Goal: Task Accomplishment & Management: Manage account settings

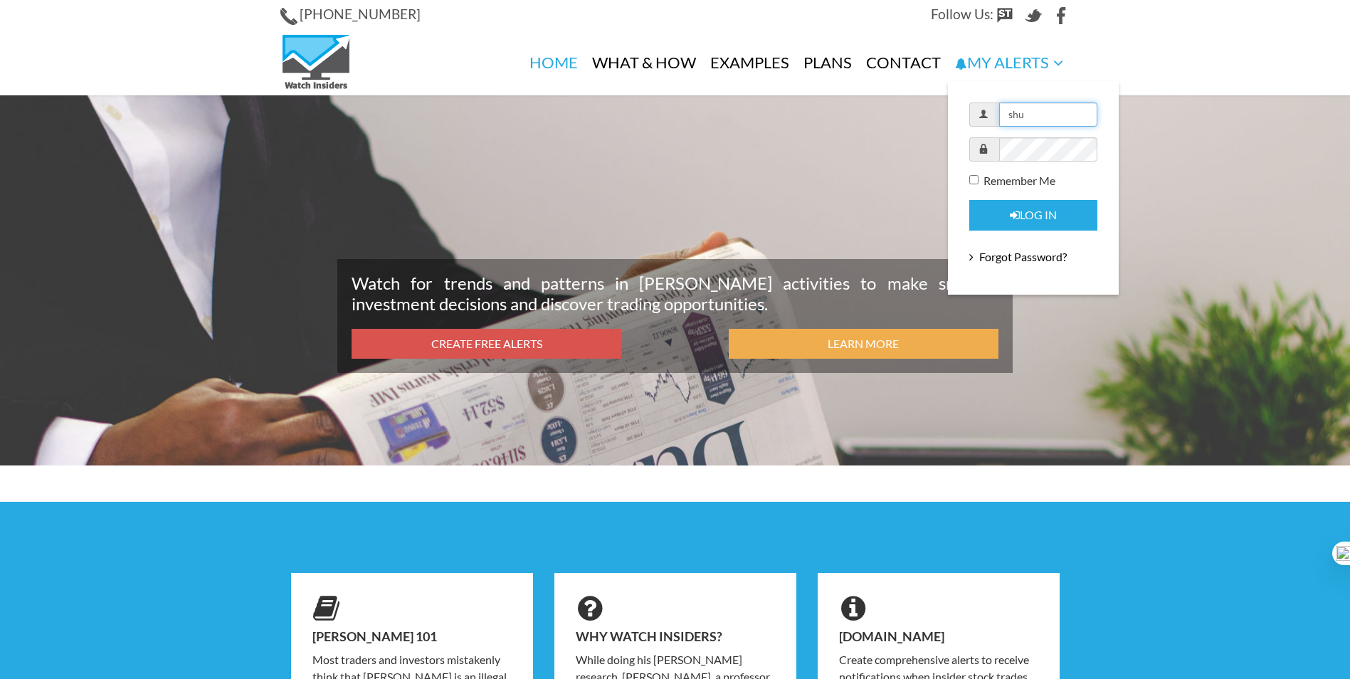
click at [1041, 110] on input "shu" at bounding box center [1048, 115] width 98 height 24
paste input "jmed925@yahoo.com"
type input "jmed925@yahoo.com"
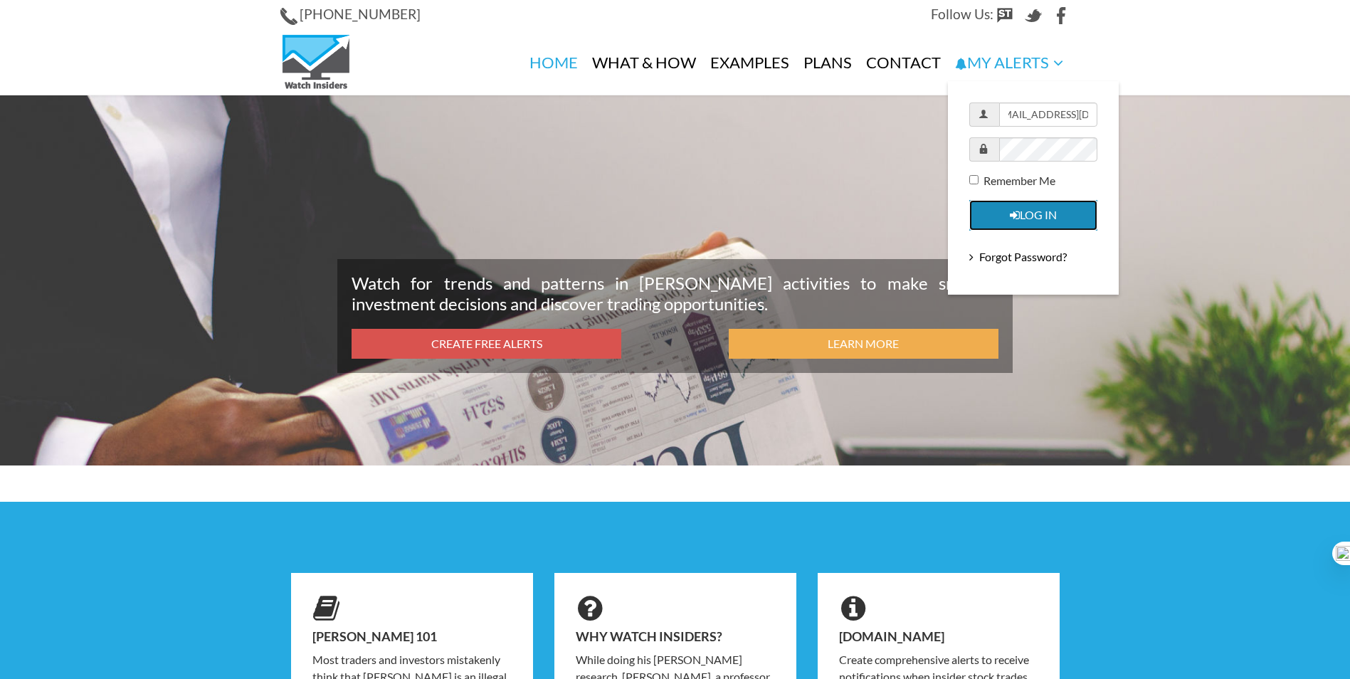
scroll to position [0, 0]
click at [1014, 213] on icon "submit" at bounding box center [1015, 215] width 10 height 11
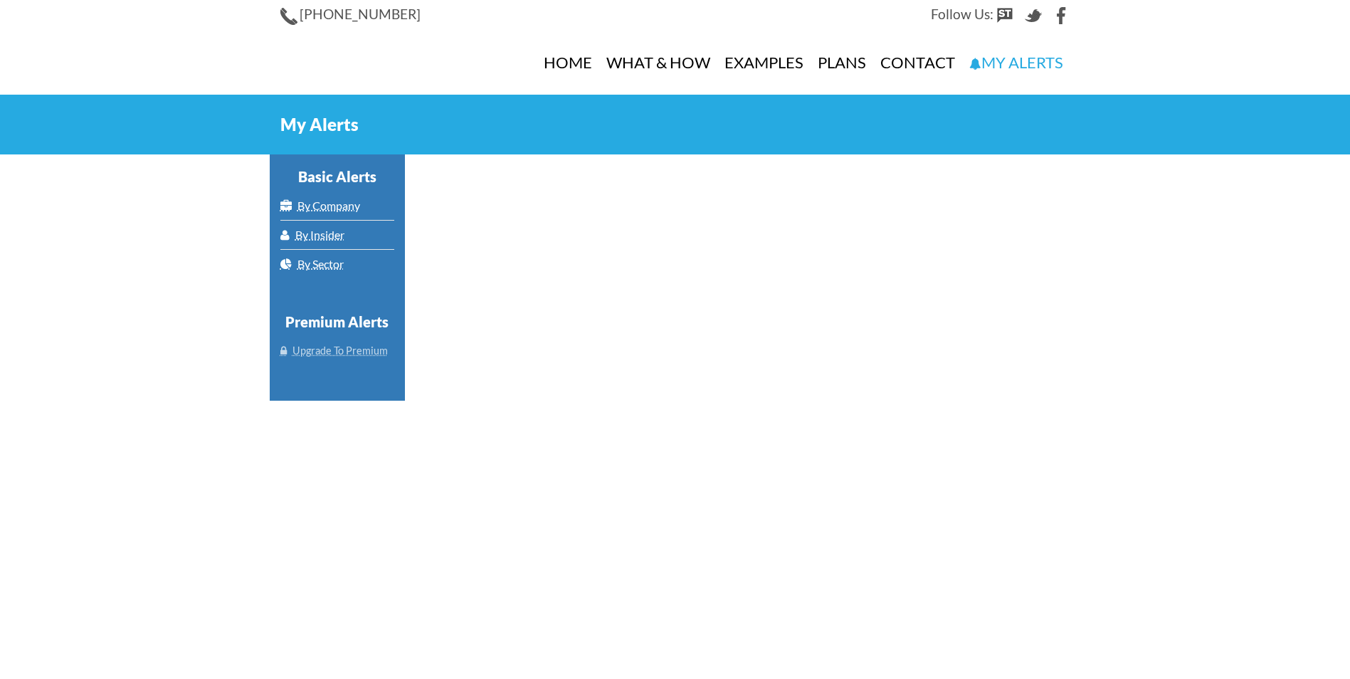
select select "100"
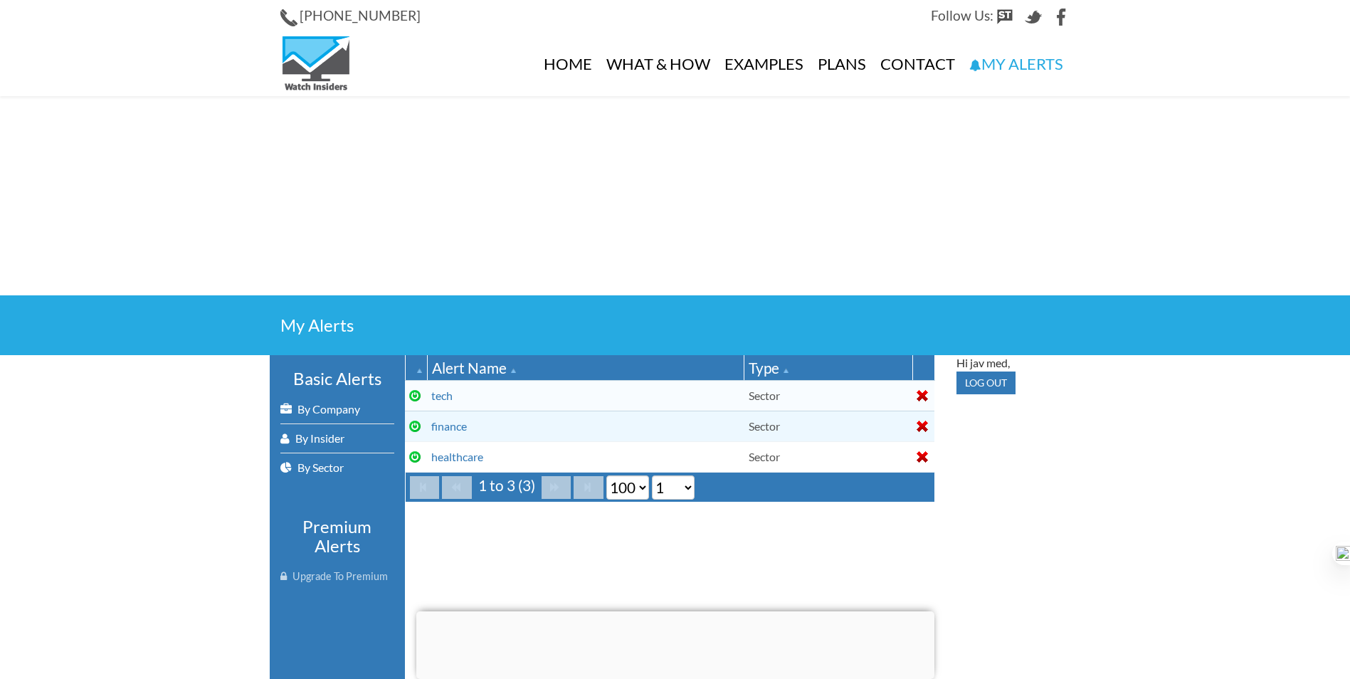
click at [913, 394] on td at bounding box center [924, 395] width 22 height 31
click at [917, 395] on div at bounding box center [922, 395] width 11 height 11
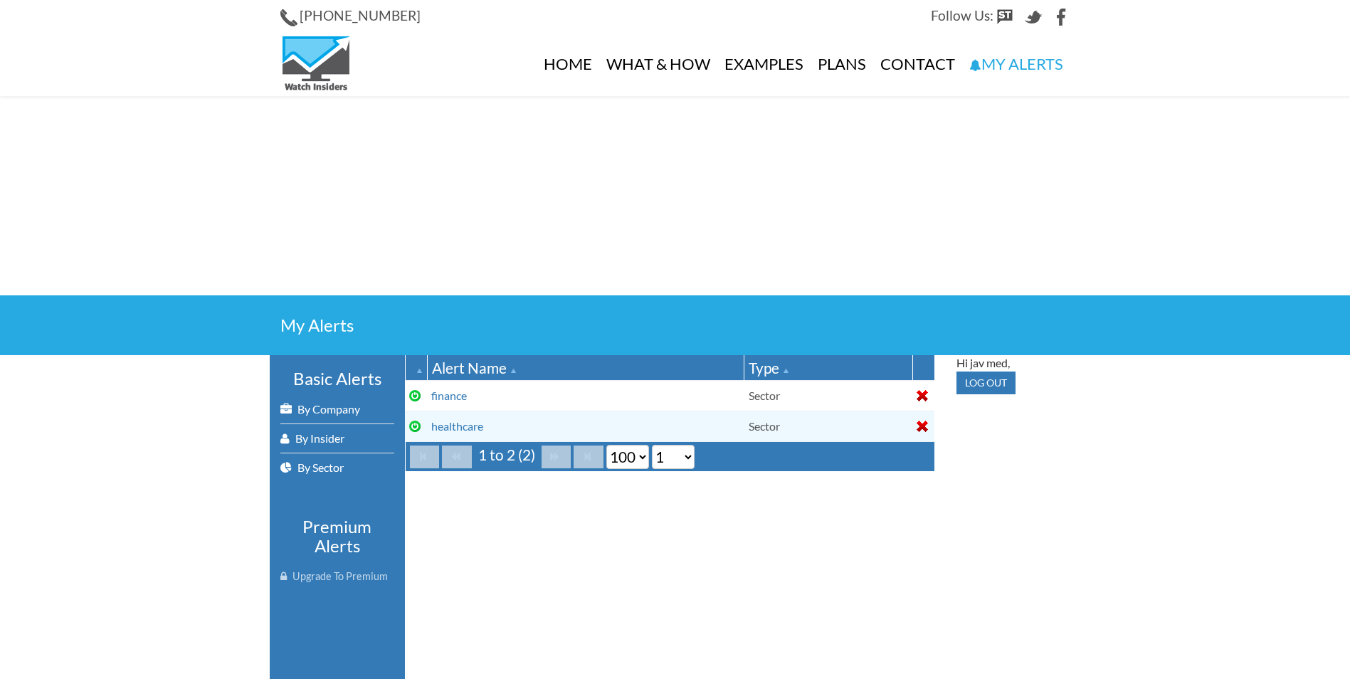
select select "100"
click at [920, 392] on div at bounding box center [922, 395] width 11 height 11
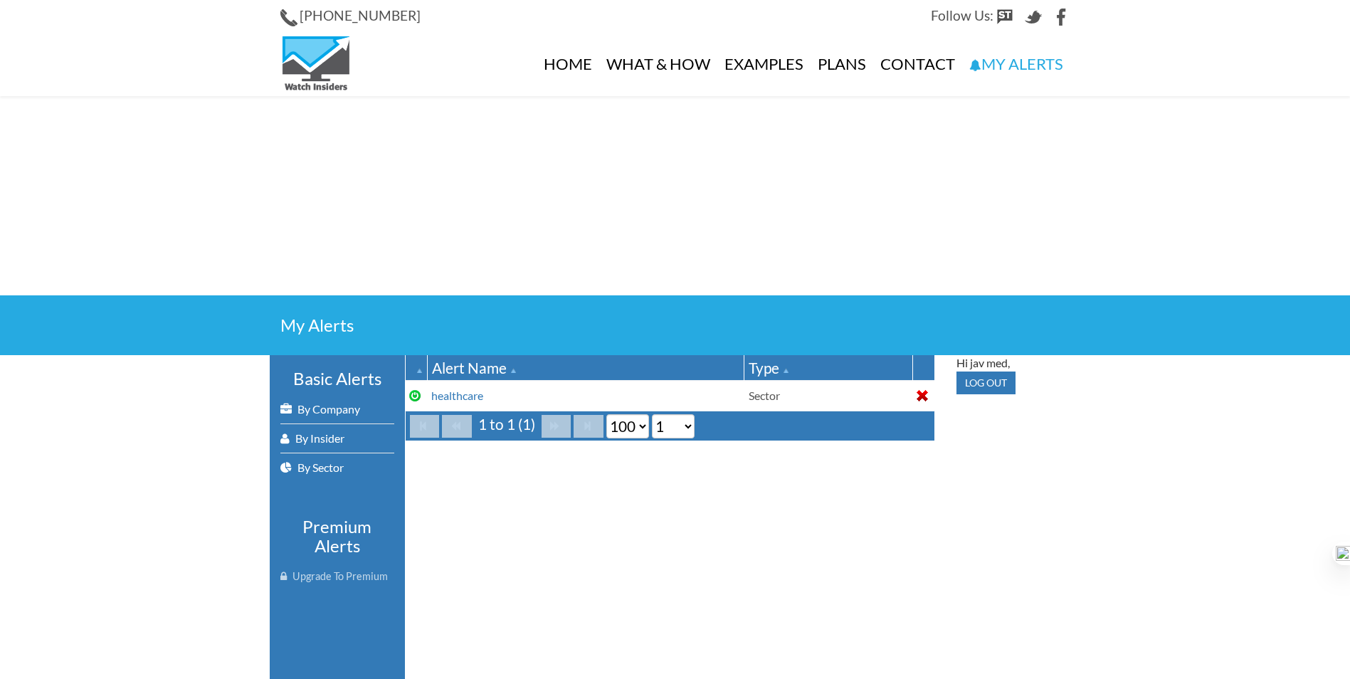
select select "100"
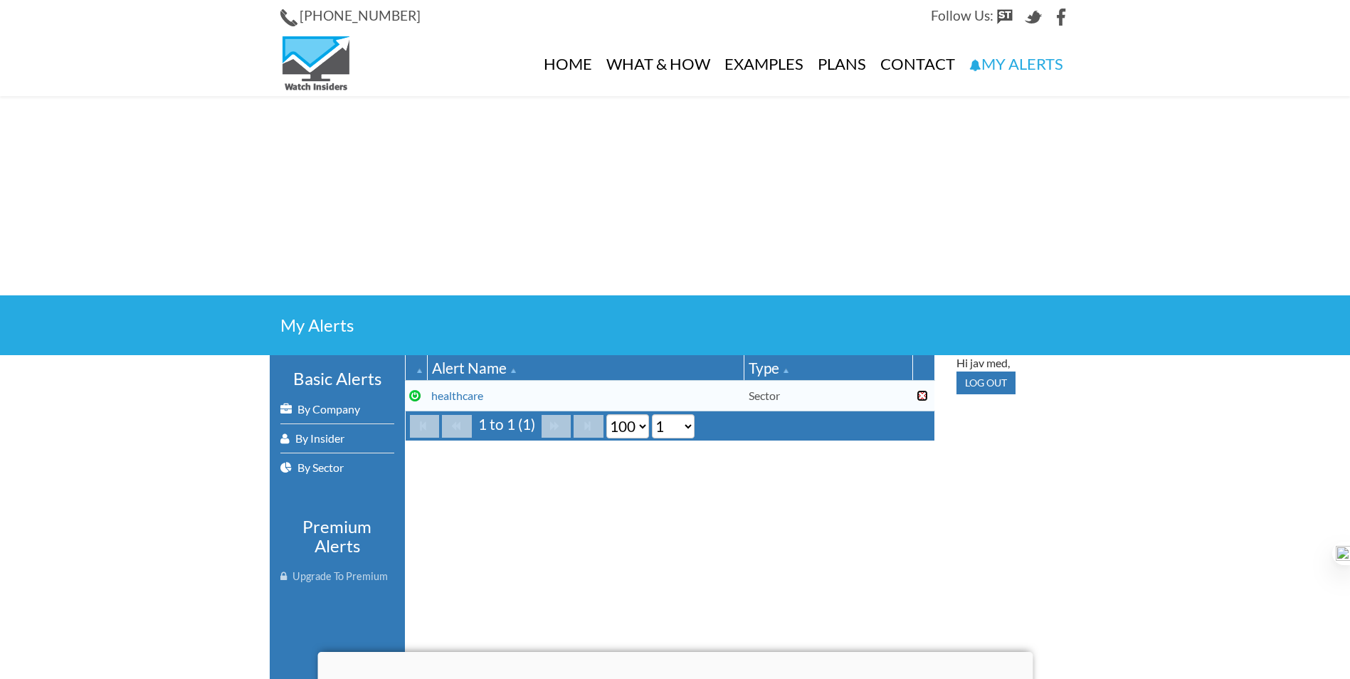
click at [925, 393] on div at bounding box center [922, 395] width 11 height 11
